Goal: Check status

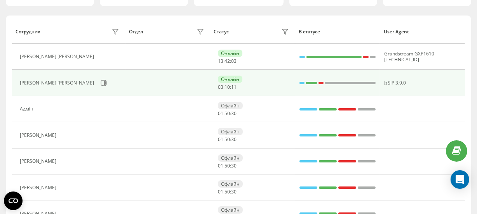
scroll to position [77, 0]
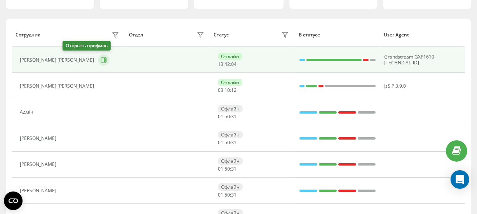
click at [101, 57] on icon at bounding box center [104, 60] width 6 height 6
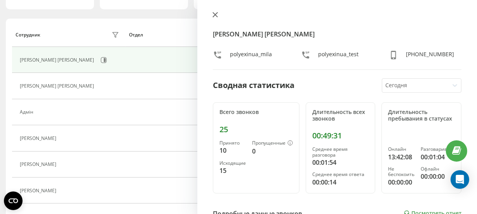
click at [215, 14] on icon at bounding box center [214, 14] width 5 height 5
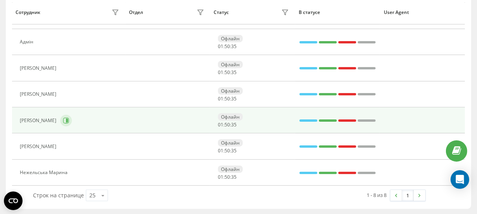
scroll to position [147, 0]
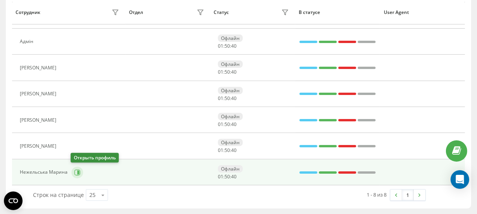
click at [75, 172] on icon at bounding box center [77, 173] width 6 height 6
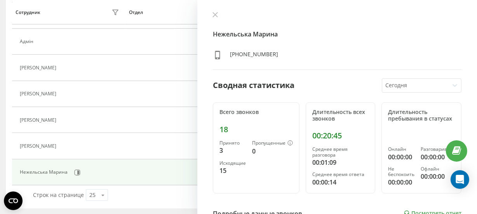
click at [216, 10] on div "Нежельська Марина [PHONE_NUMBER] Сводная статистика [DATE] Всего звонков 18 При…" at bounding box center [337, 107] width 280 height 214
click at [217, 13] on icon at bounding box center [215, 14] width 5 height 5
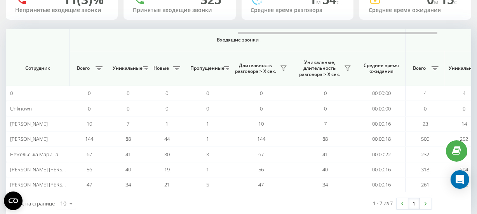
scroll to position [0, 540]
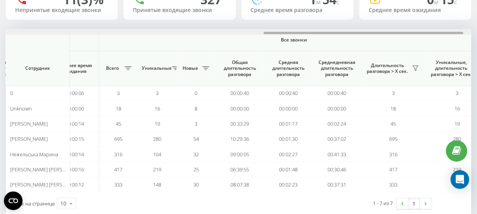
scroll to position [0, 618]
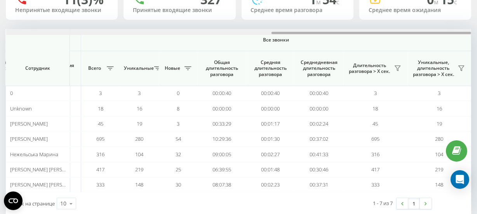
drag, startPoint x: 203, startPoint y: 33, endPoint x: 482, endPoint y: 0, distance: 280.4
click at [477, 0] on html "polyex.in.ua Проекты polyex.in.ua Дашборд Центр обращений Аналитика Ваши отчеты…" at bounding box center [238, 37] width 477 height 214
